Goal: Register for event/course

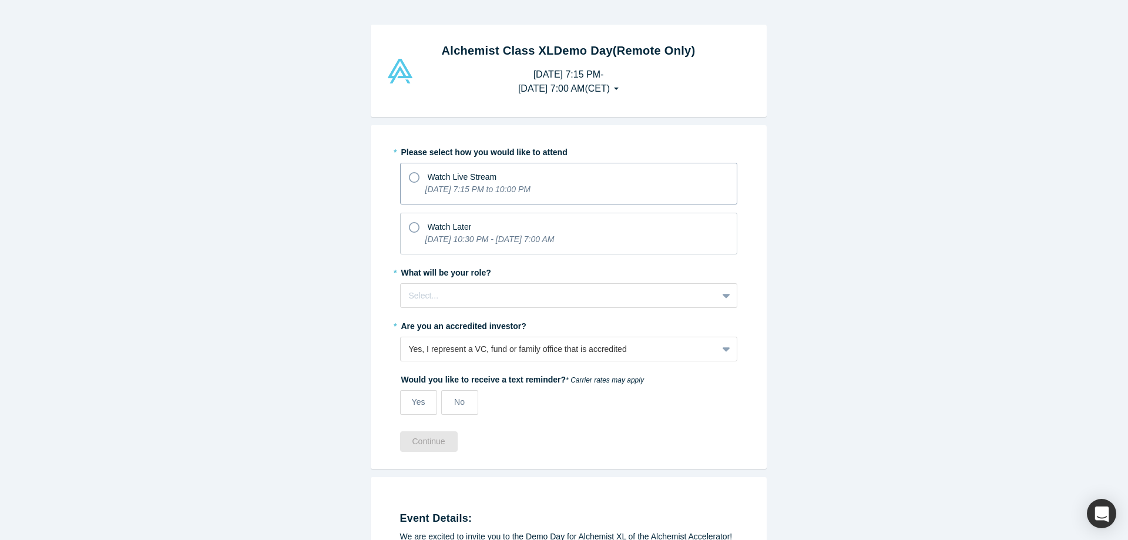
click at [530, 190] on icon "[DATE] 7:15 PM to 10:00 PM" at bounding box center [477, 188] width 105 height 9
click at [0, 0] on input "Watch Live Stream [DATE] 7:15 PM to 10:00 PM" at bounding box center [0, 0] width 0 height 0
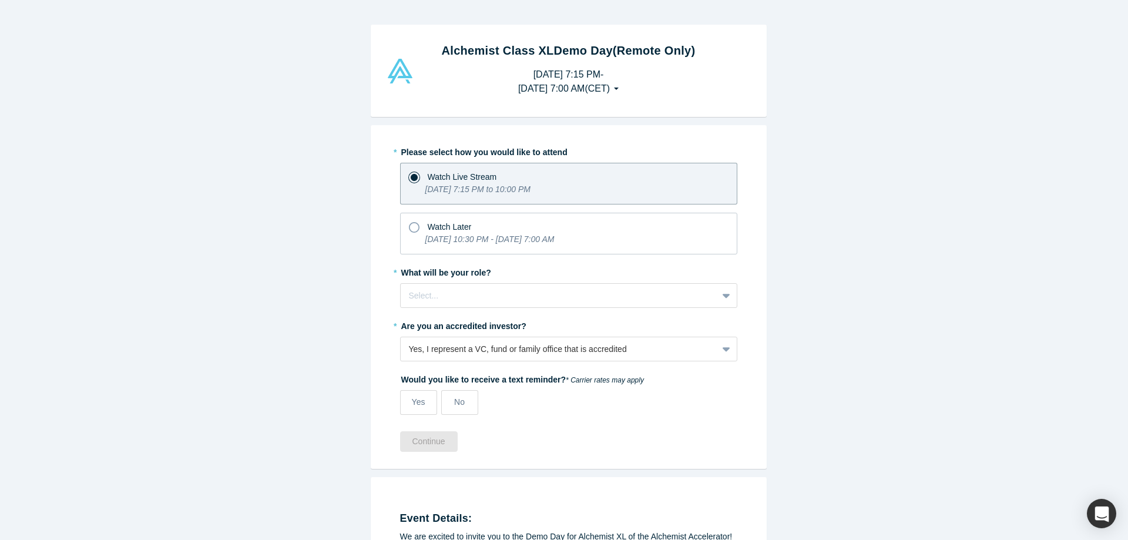
click at [593, 281] on div "* What will be your role? Select..." at bounding box center [568, 285] width 337 height 45
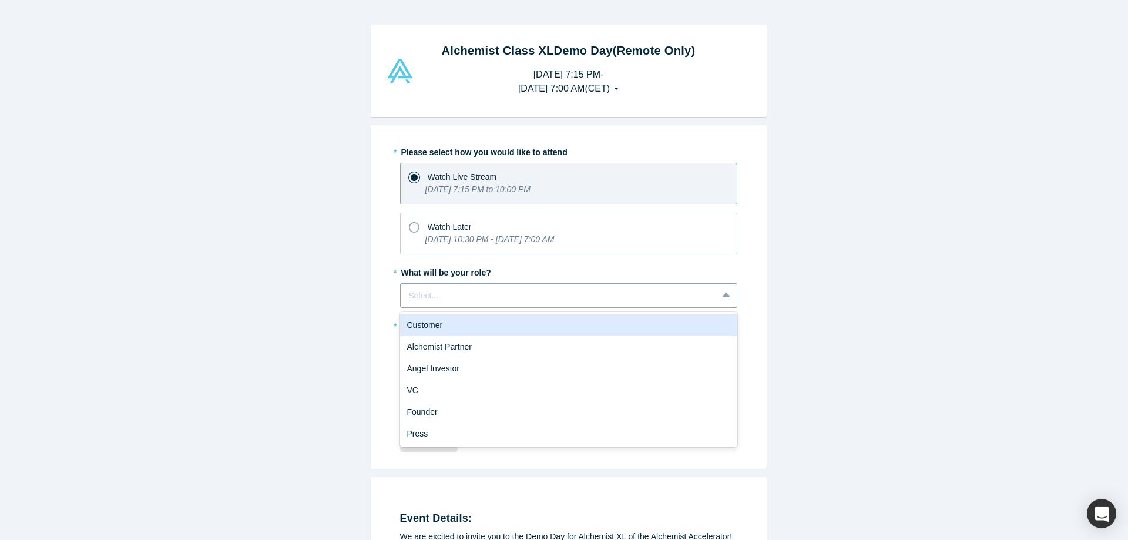
click at [604, 288] on div at bounding box center [559, 295] width 300 height 15
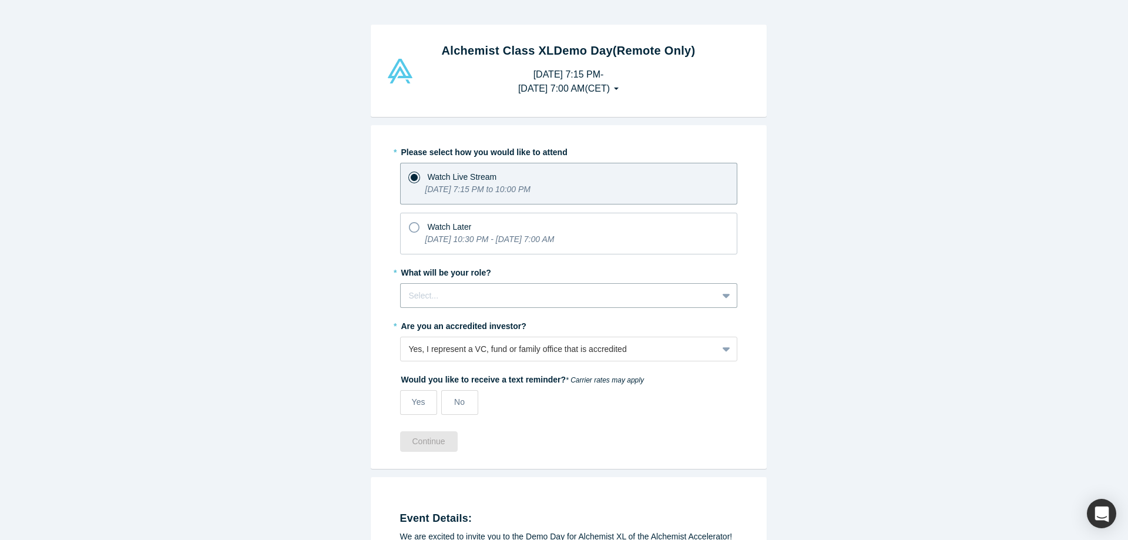
click at [634, 280] on div "* What will be your role? Select..." at bounding box center [568, 285] width 337 height 45
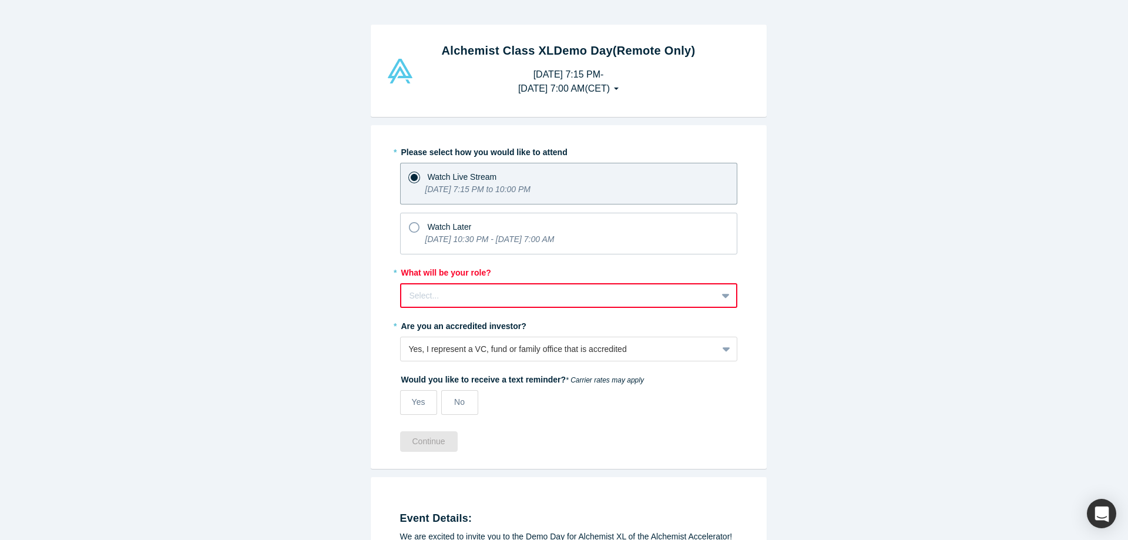
click at [636, 287] on div "Select..." at bounding box center [558, 295] width 315 height 19
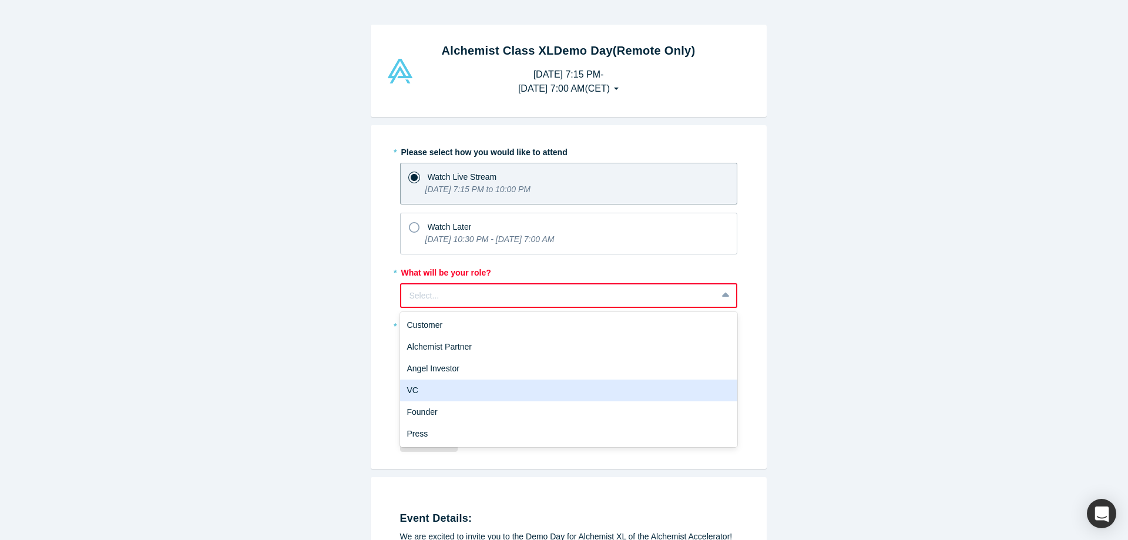
click at [616, 388] on div "VC" at bounding box center [568, 390] width 337 height 22
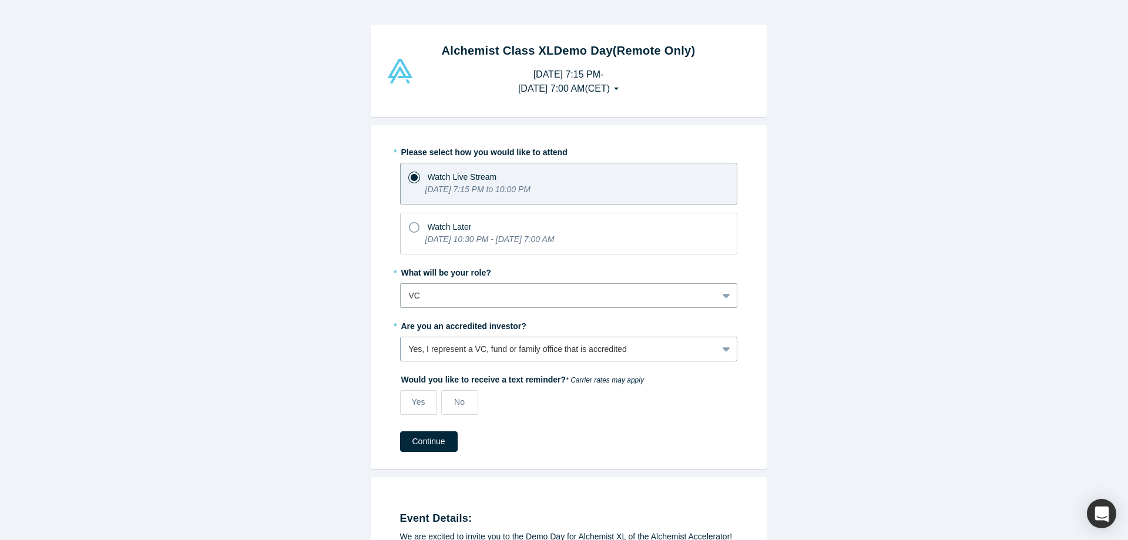
click at [556, 352] on div "Yes, I represent a VC, fund or family office that is accredited" at bounding box center [568, 349] width 337 height 25
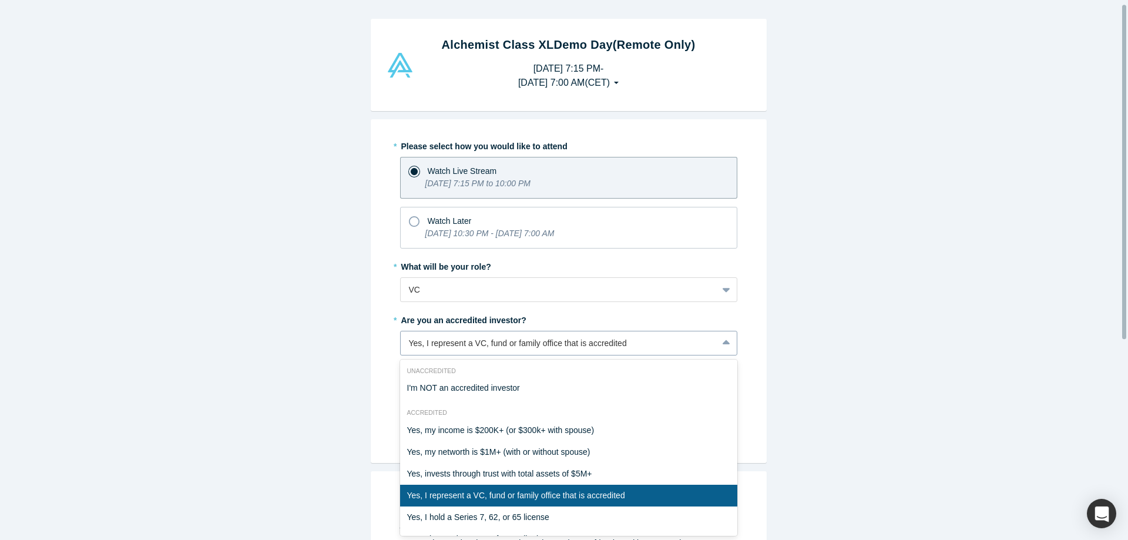
scroll to position [6, 0]
click at [830, 324] on div "Alchemist Class XL Demo Day (Remote Only) [DATE] 7:15 PM - [DATE] 7:00 AM ( CET…" at bounding box center [568, 274] width 1137 height 549
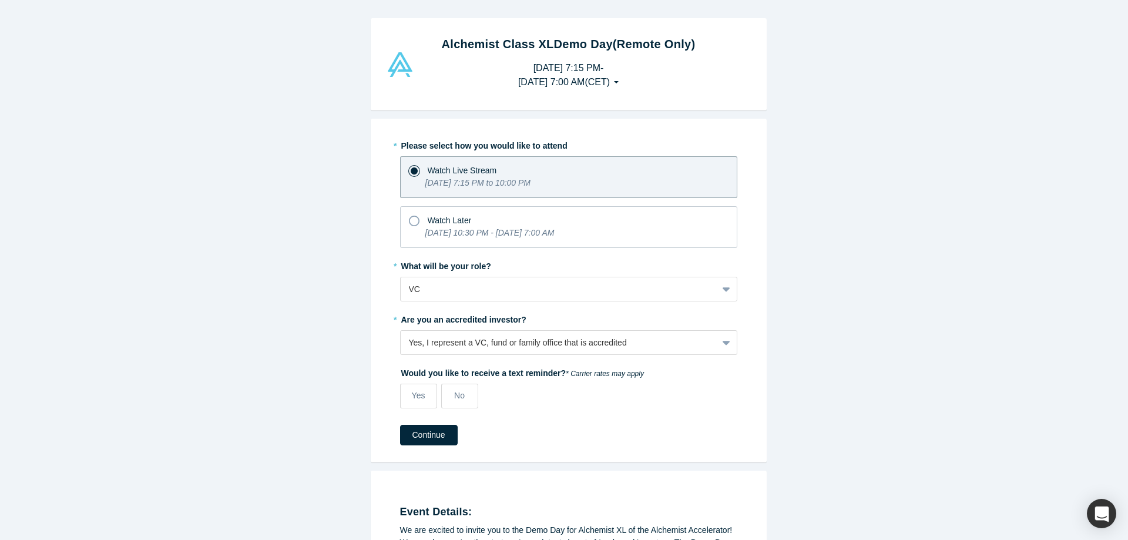
click at [477, 385] on div "Yes No" at bounding box center [526, 396] width 253 height 25
click at [469, 400] on label "No" at bounding box center [459, 396] width 37 height 25
click at [0, 0] on input "No" at bounding box center [0, 0] width 0 height 0
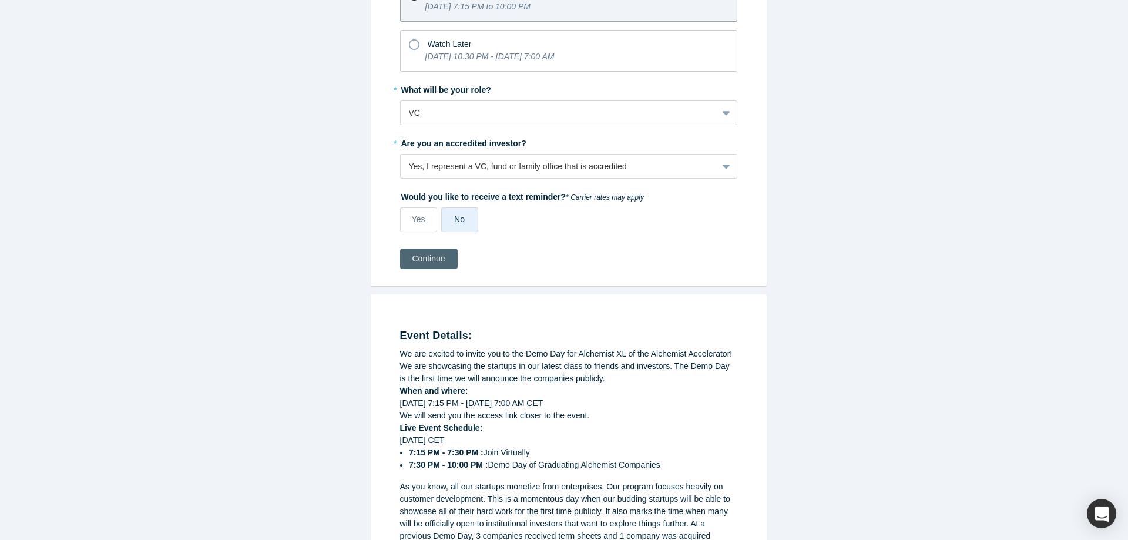
click at [430, 257] on button "Continue" at bounding box center [429, 258] width 58 height 21
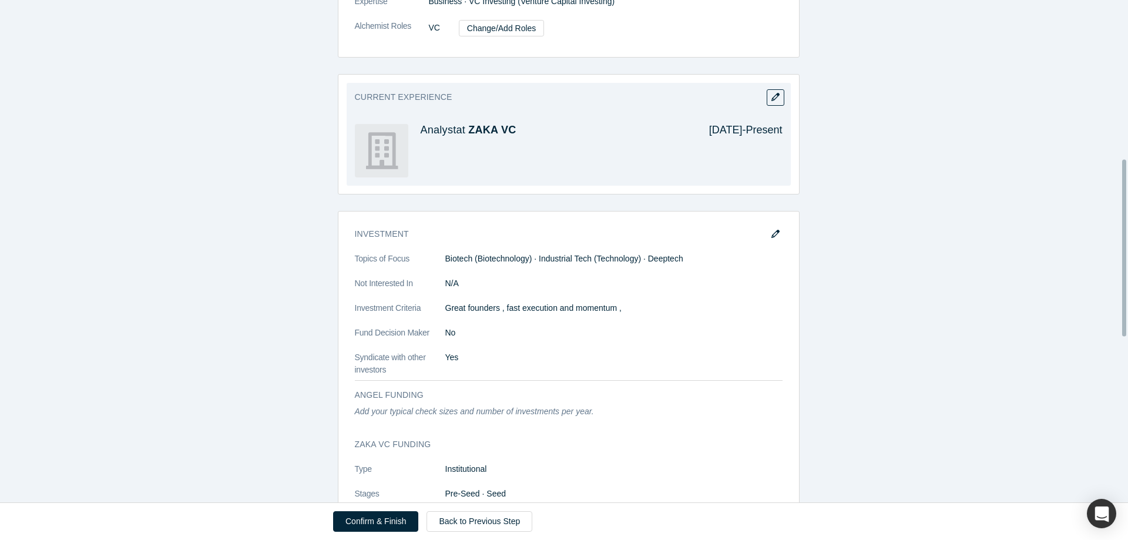
scroll to position [470, 0]
